Goal: Task Accomplishment & Management: Use online tool/utility

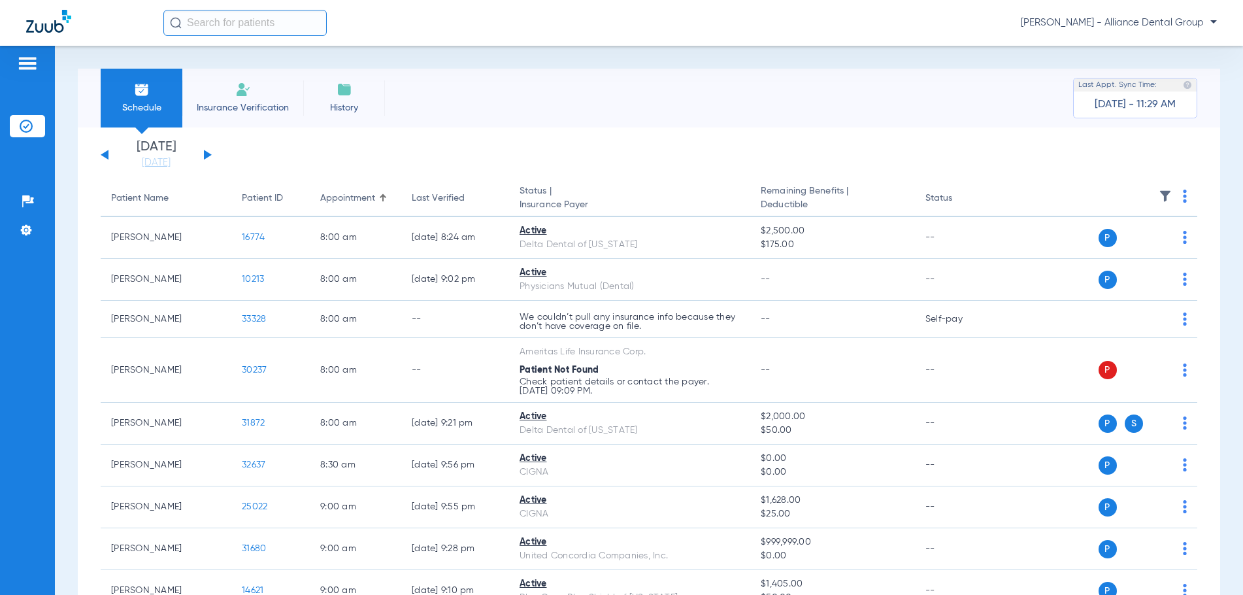
click at [240, 107] on span "Insurance Verification" at bounding box center [242, 107] width 101 height 13
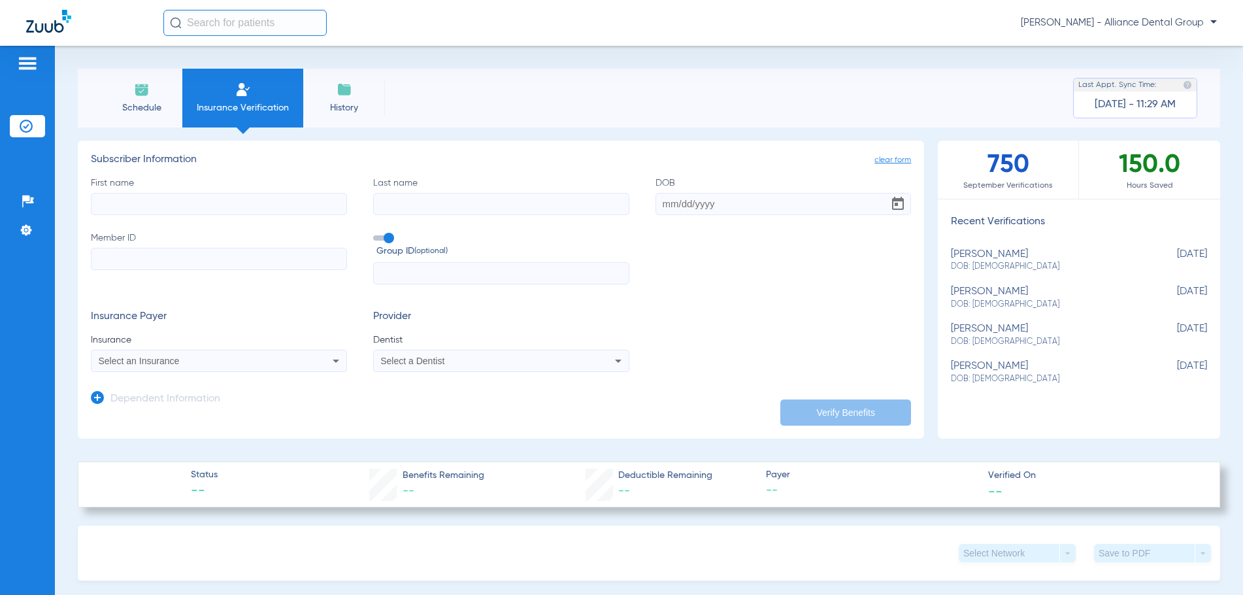
click at [102, 199] on input "First name" at bounding box center [219, 204] width 256 height 22
click at [103, 199] on input "First name Required" at bounding box center [219, 204] width 256 height 22
type input "[PERSON_NAME]"
type input "Pioli"
type input "[DATE]"
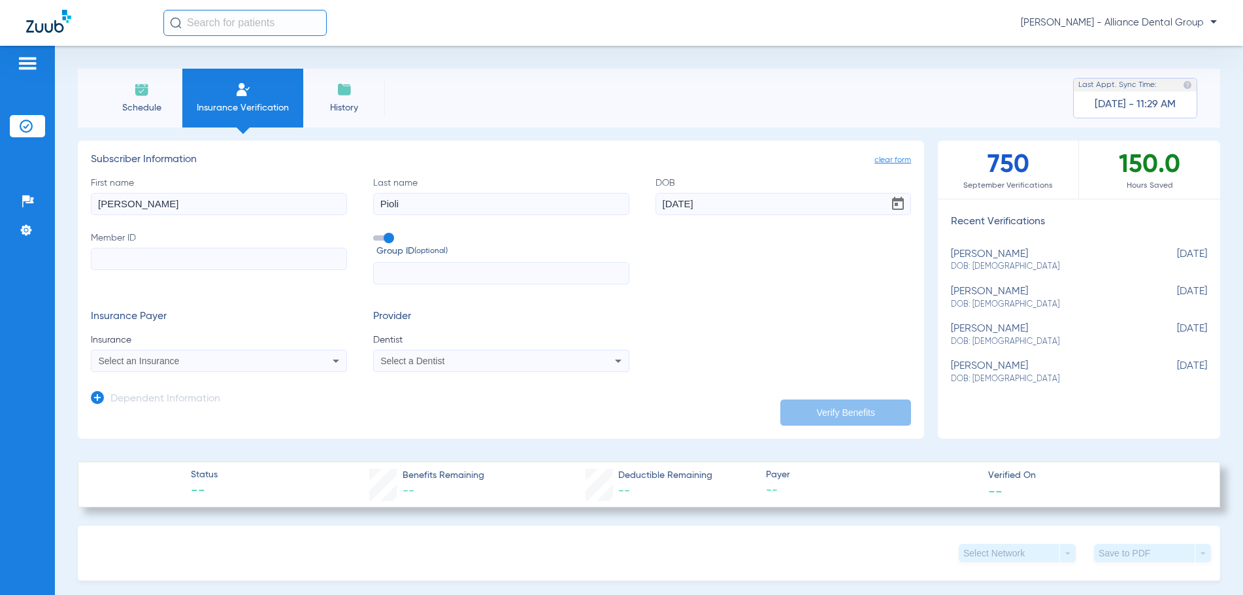
click at [94, 254] on input "Member ID" at bounding box center [219, 259] width 256 height 22
click at [118, 255] on input "Member ID Required" at bounding box center [219, 259] width 256 height 22
type input "336843240"
click at [153, 361] on span "Select an Insurance" at bounding box center [139, 361] width 81 height 10
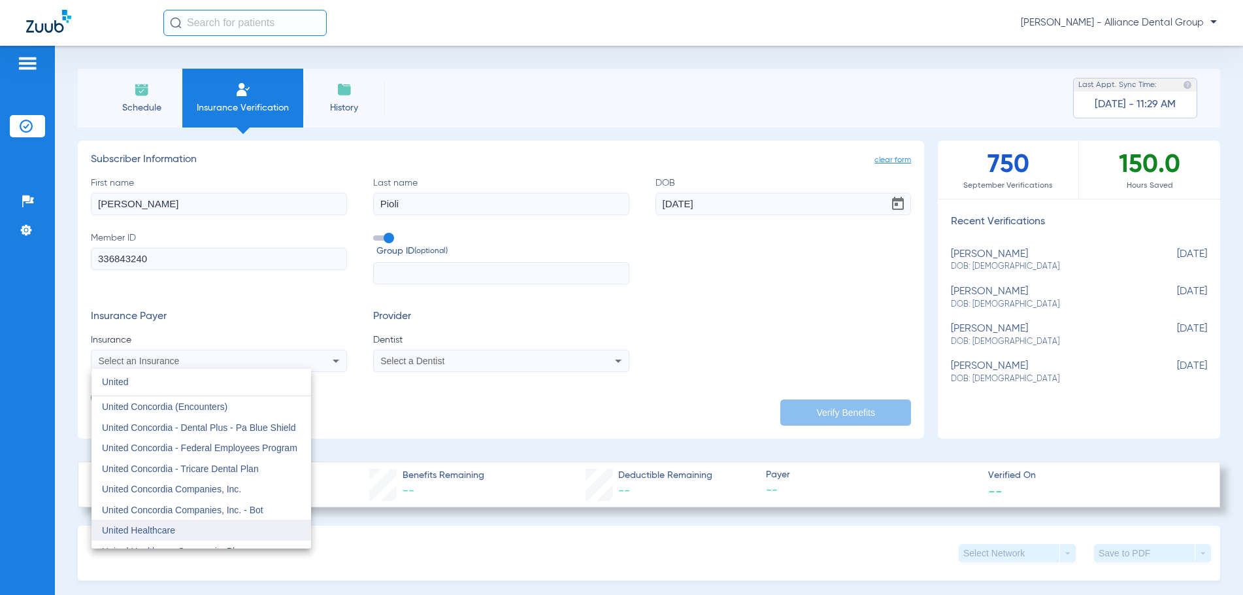
type input "United"
click at [157, 533] on span "United Healthcare" at bounding box center [138, 530] width 73 height 10
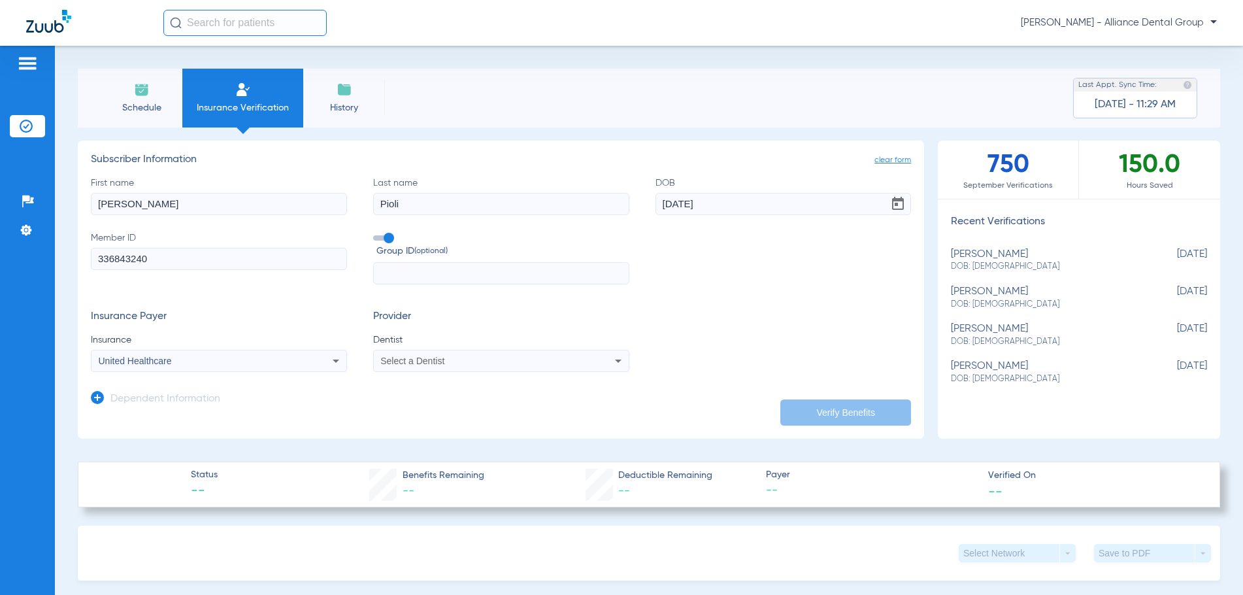
click at [410, 362] on span "Select a Dentist" at bounding box center [412, 361] width 64 height 10
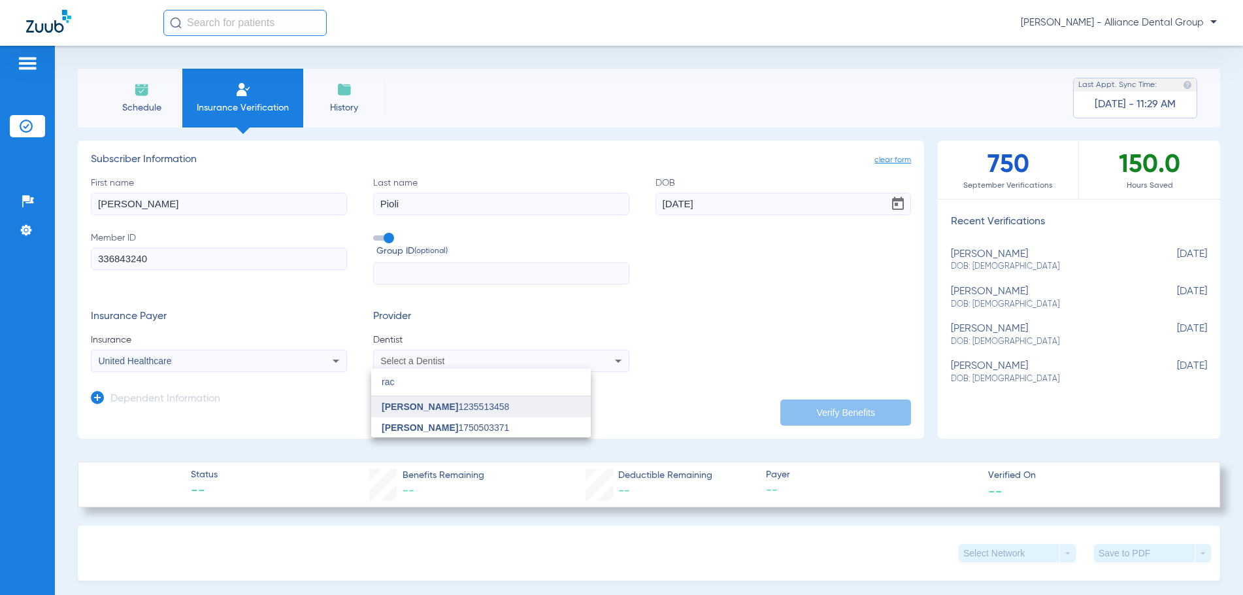
type input "rac"
click at [408, 410] on span "[PERSON_NAME]" at bounding box center [420, 406] width 76 height 10
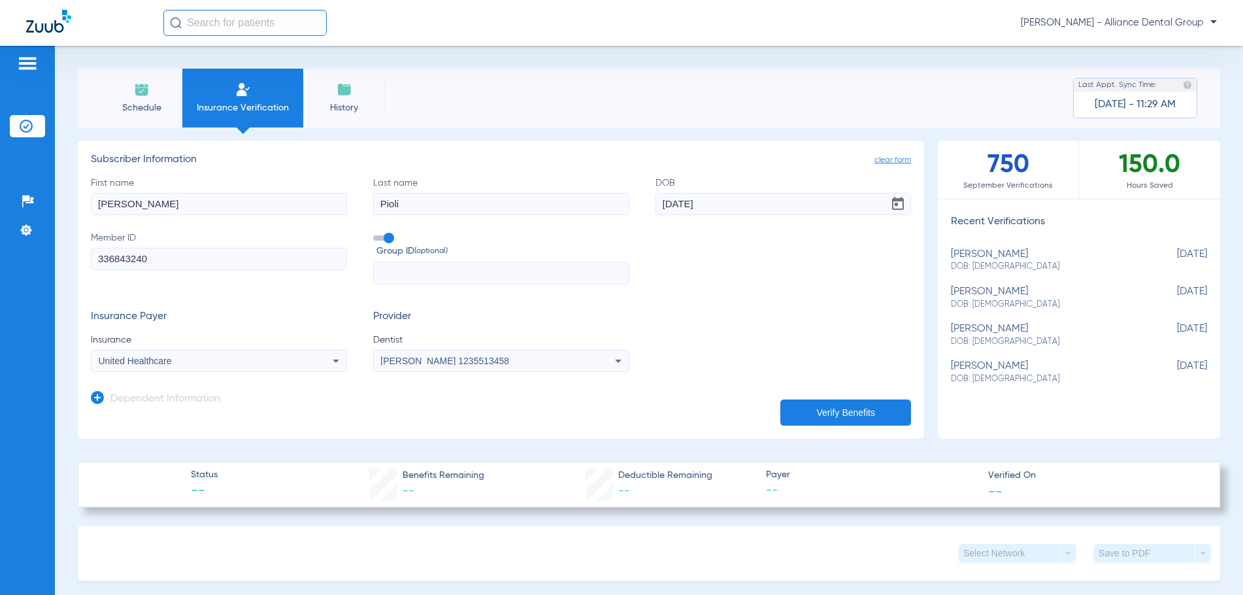
click at [816, 414] on button "Verify Benefits" at bounding box center [845, 412] width 131 height 26
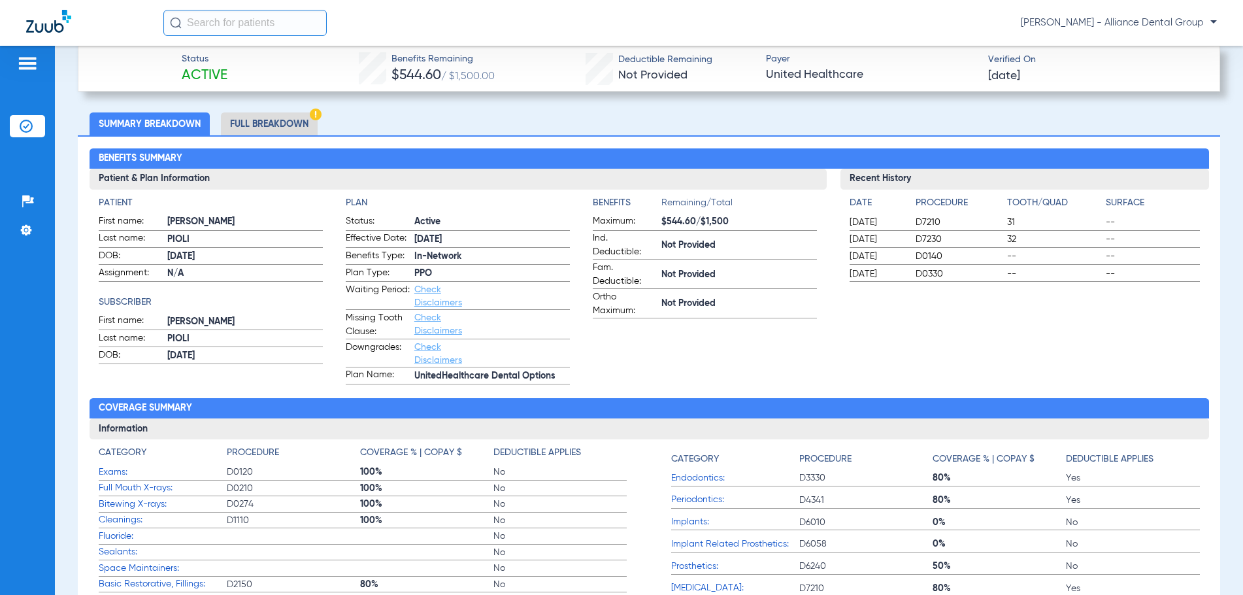
scroll to position [468, 0]
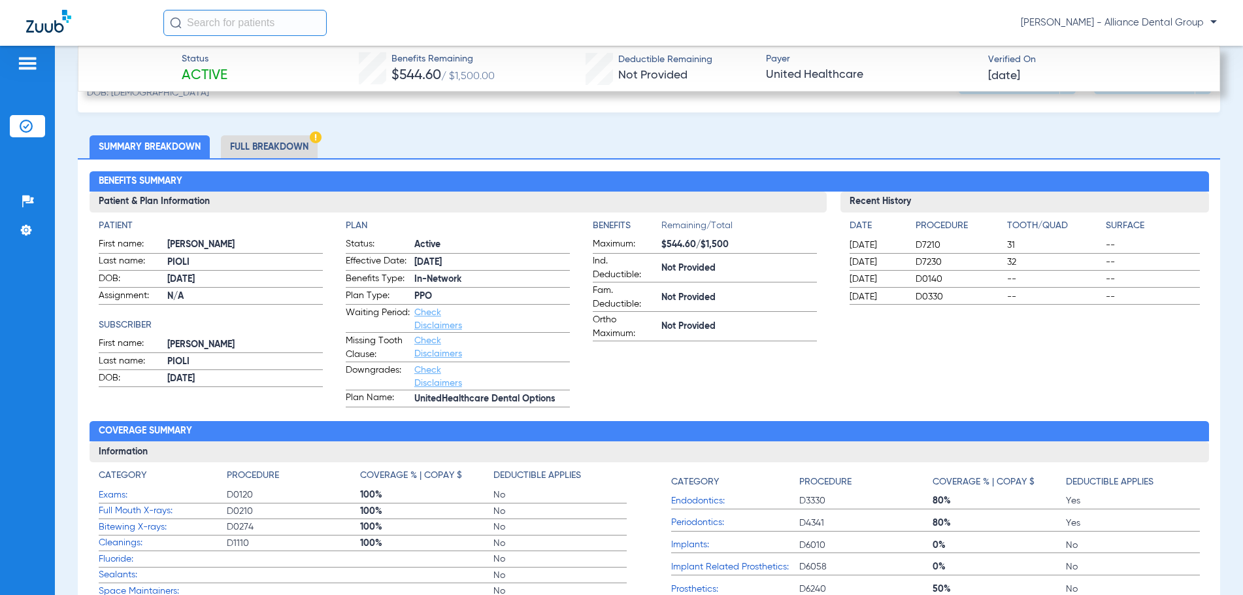
click at [286, 146] on li "Full Breakdown" at bounding box center [269, 146] width 97 height 23
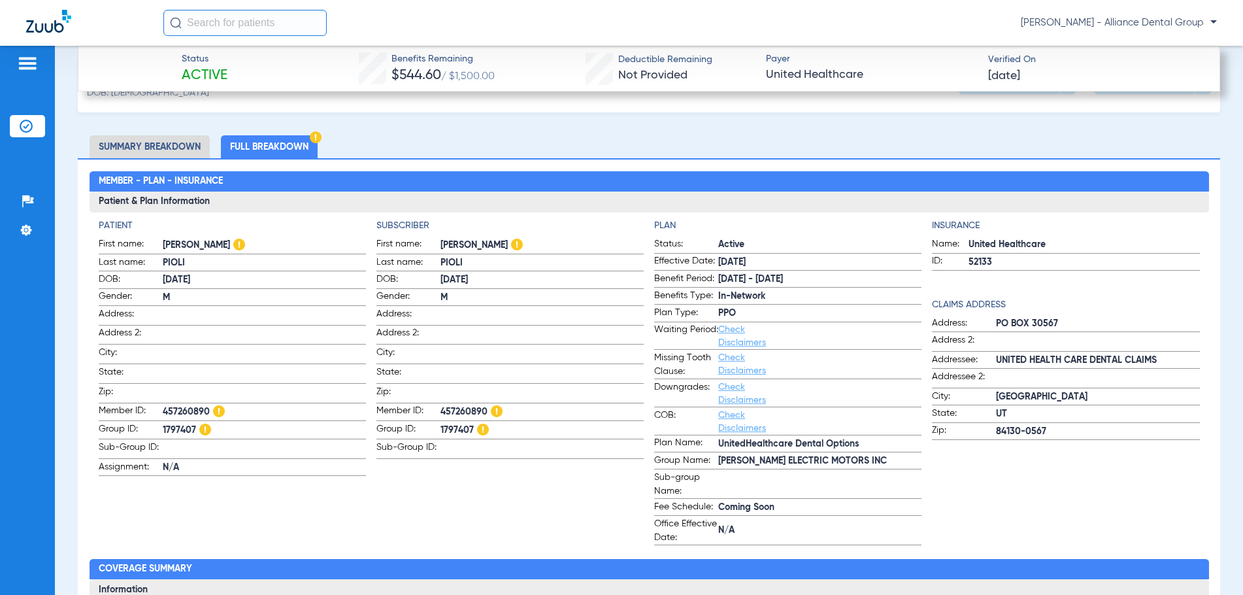
click at [1118, 233] on div "Insurance Name: United Healthcare ID: 52133 Claims Address Address: [GEOGRAPHIC…" at bounding box center [1065, 382] width 267 height 326
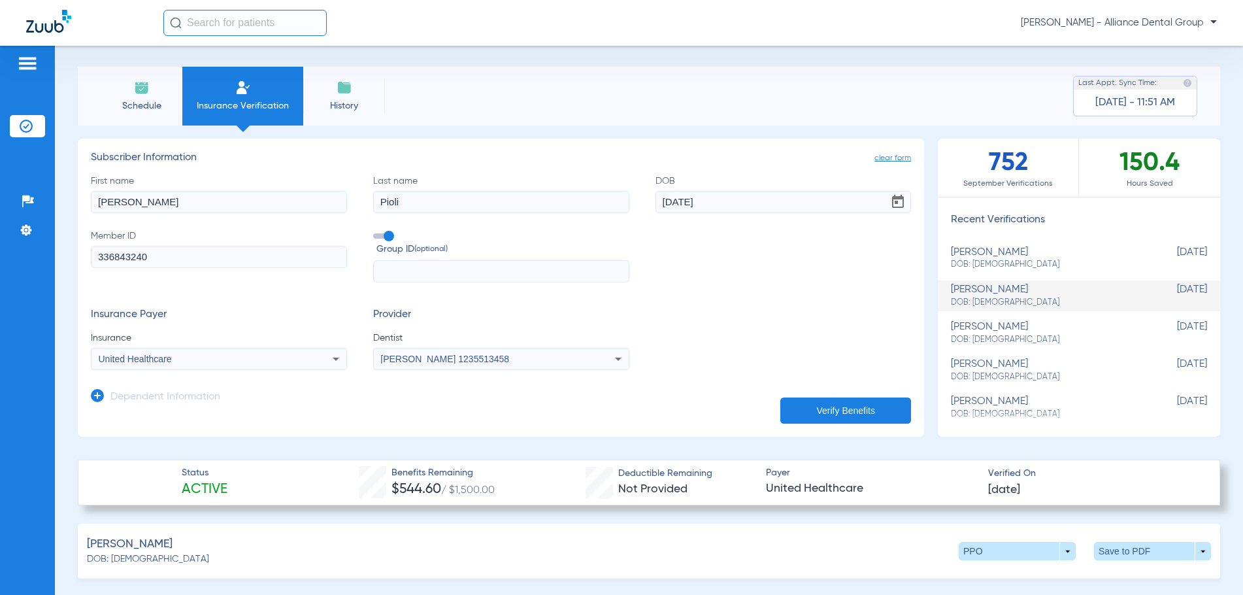
scroll to position [0, 0]
